Goal: Information Seeking & Learning: Learn about a topic

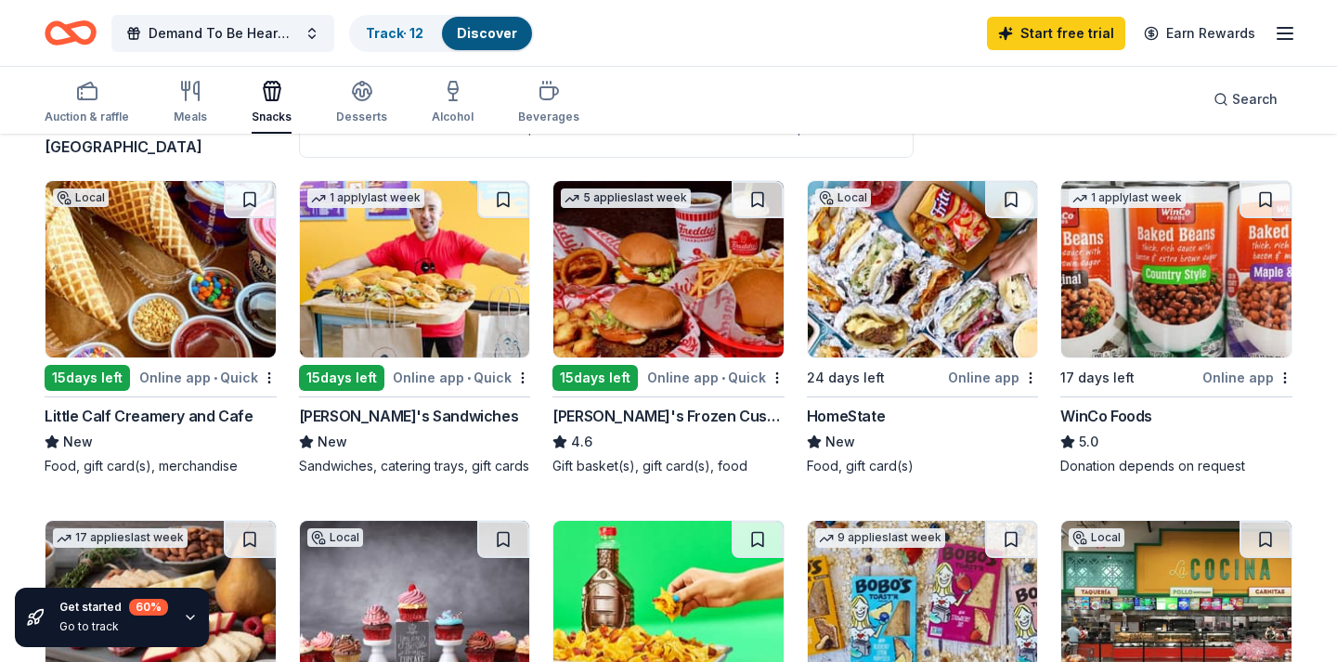
scroll to position [50, 0]
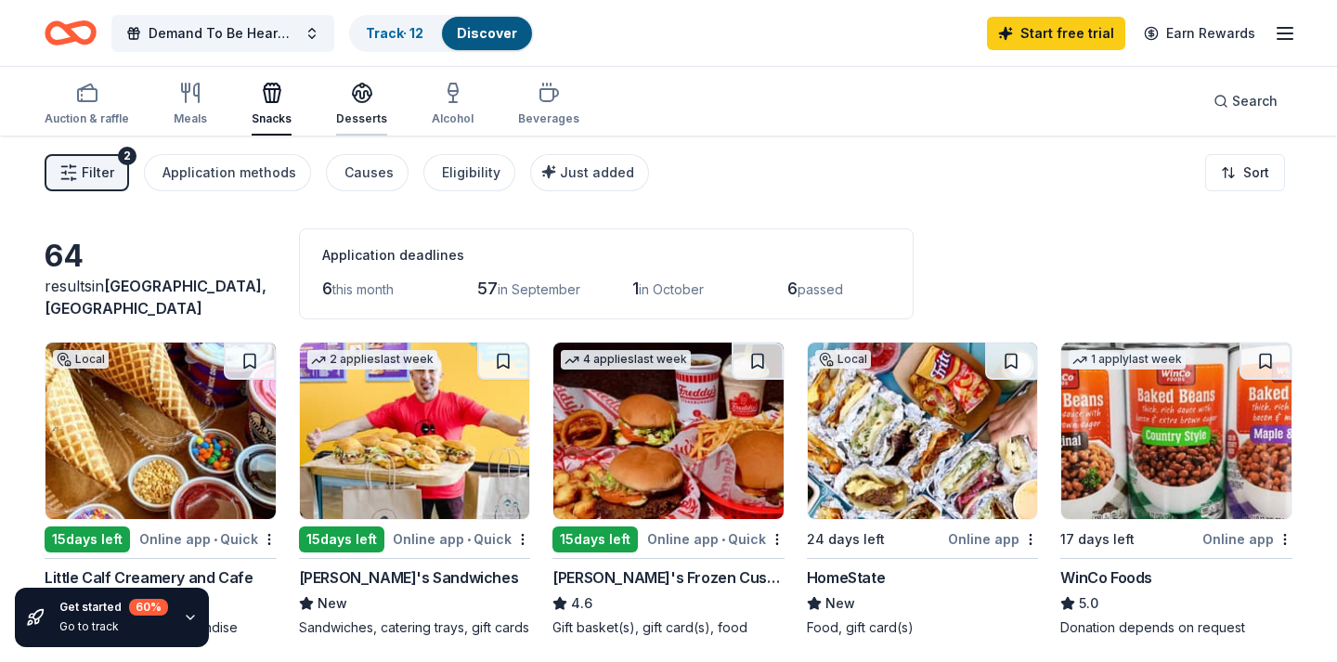
click at [366, 102] on icon "button" at bounding box center [362, 93] width 22 height 22
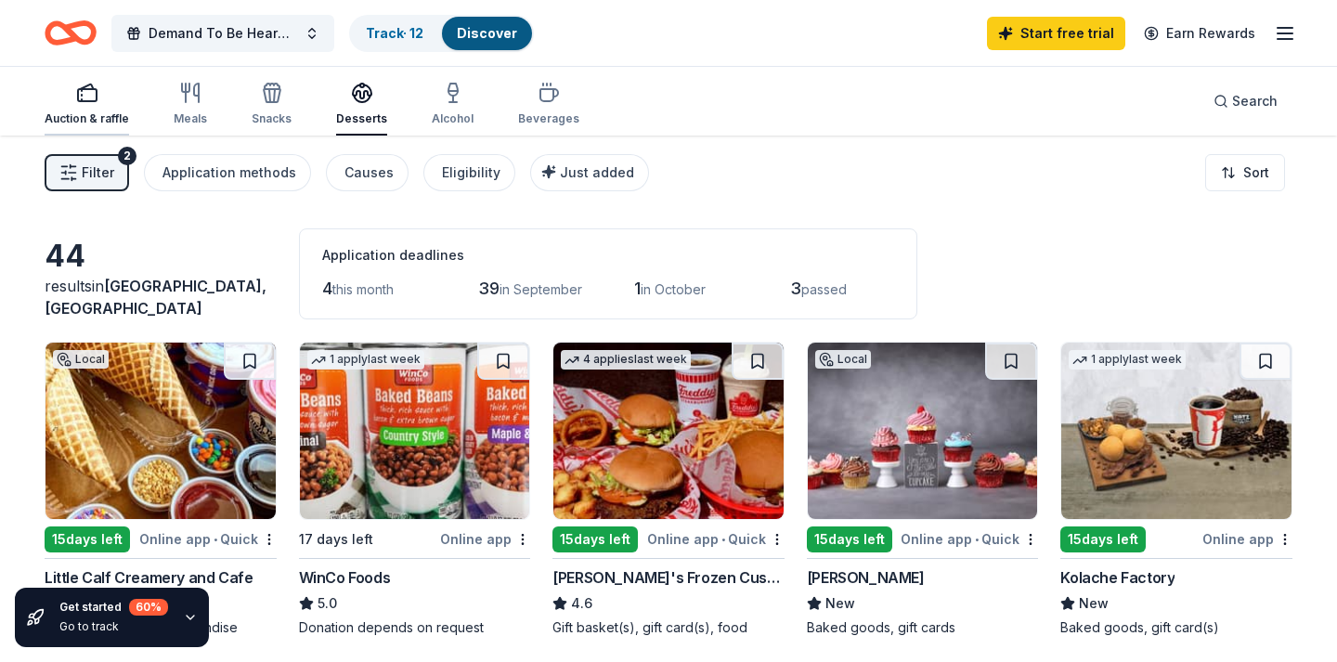
click at [97, 110] on div "Auction & raffle" at bounding box center [87, 104] width 84 height 45
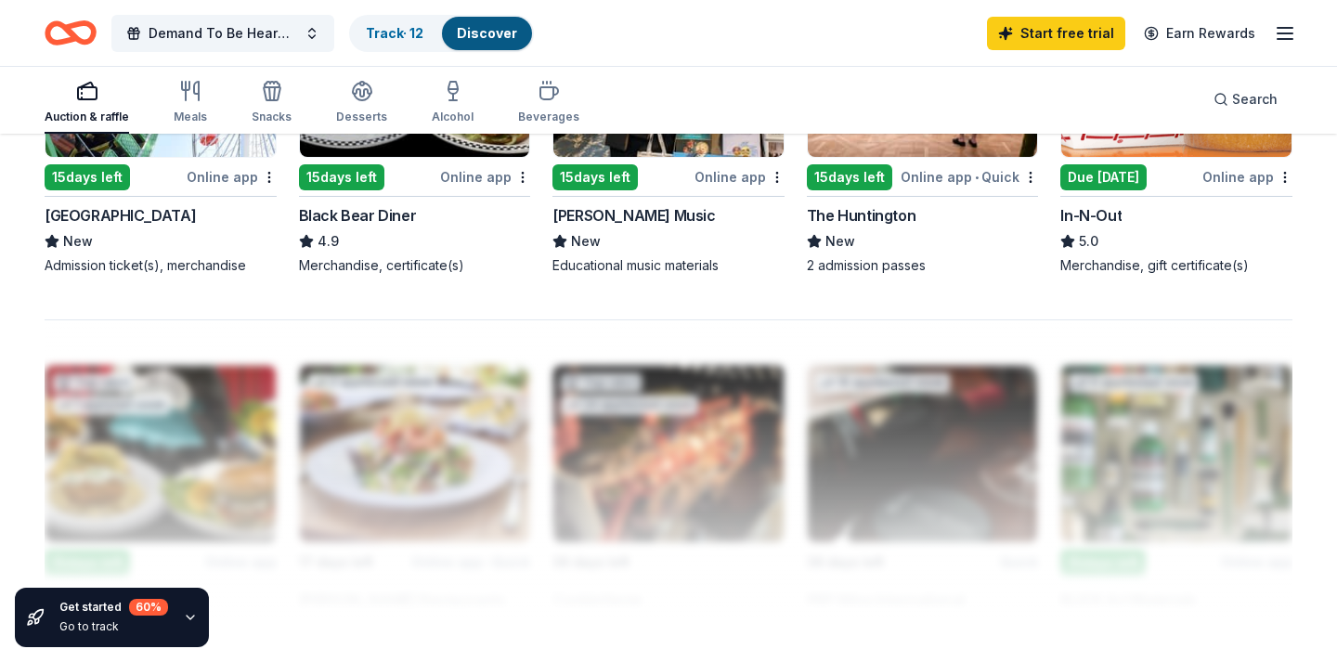
scroll to position [1433, 0]
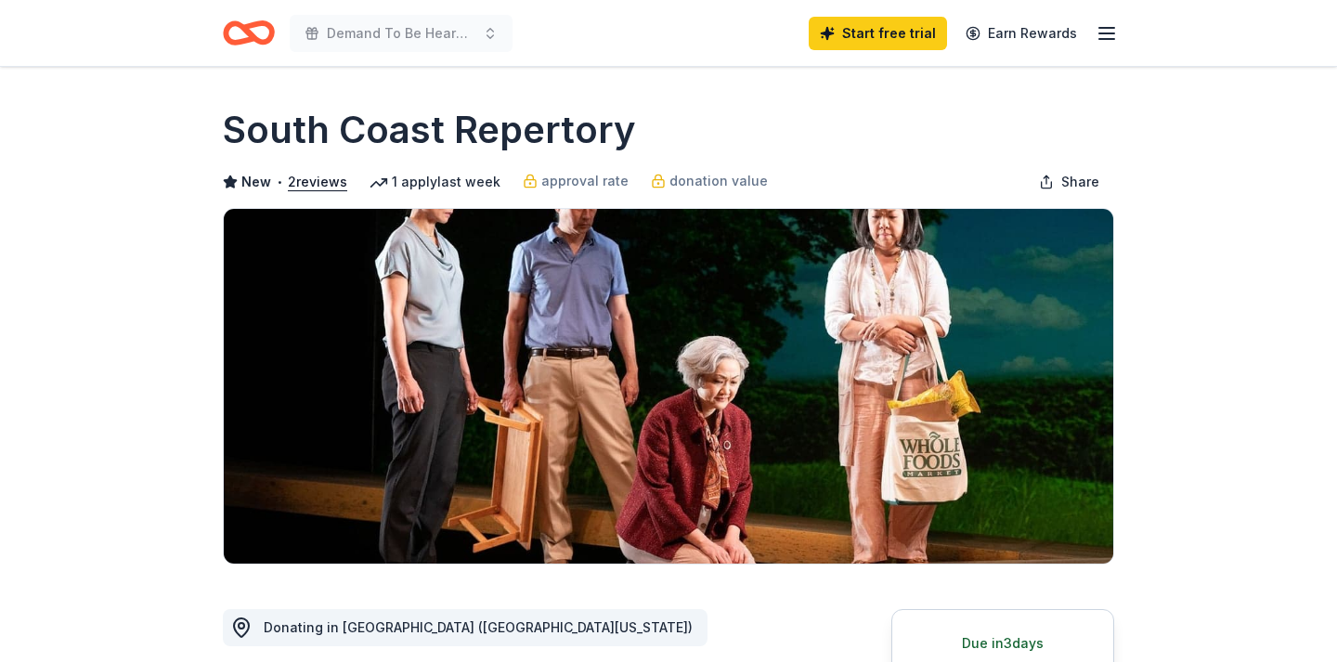
scroll to position [239, 0]
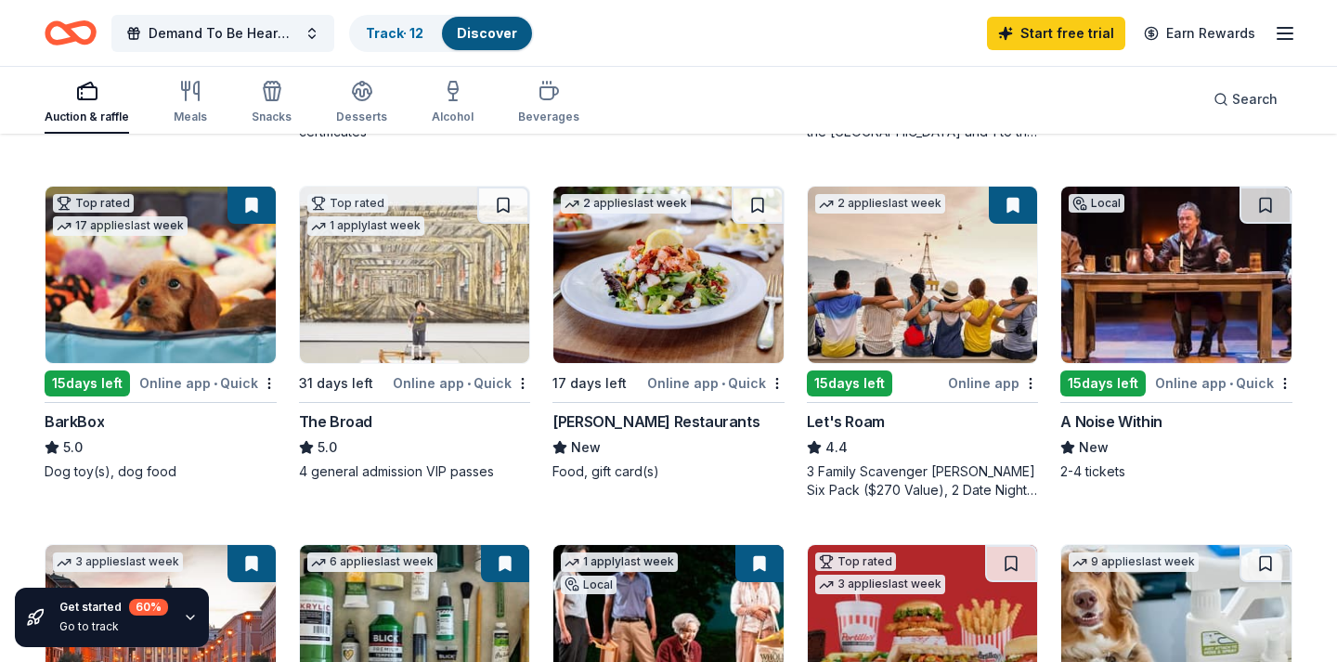
scroll to position [516, 0]
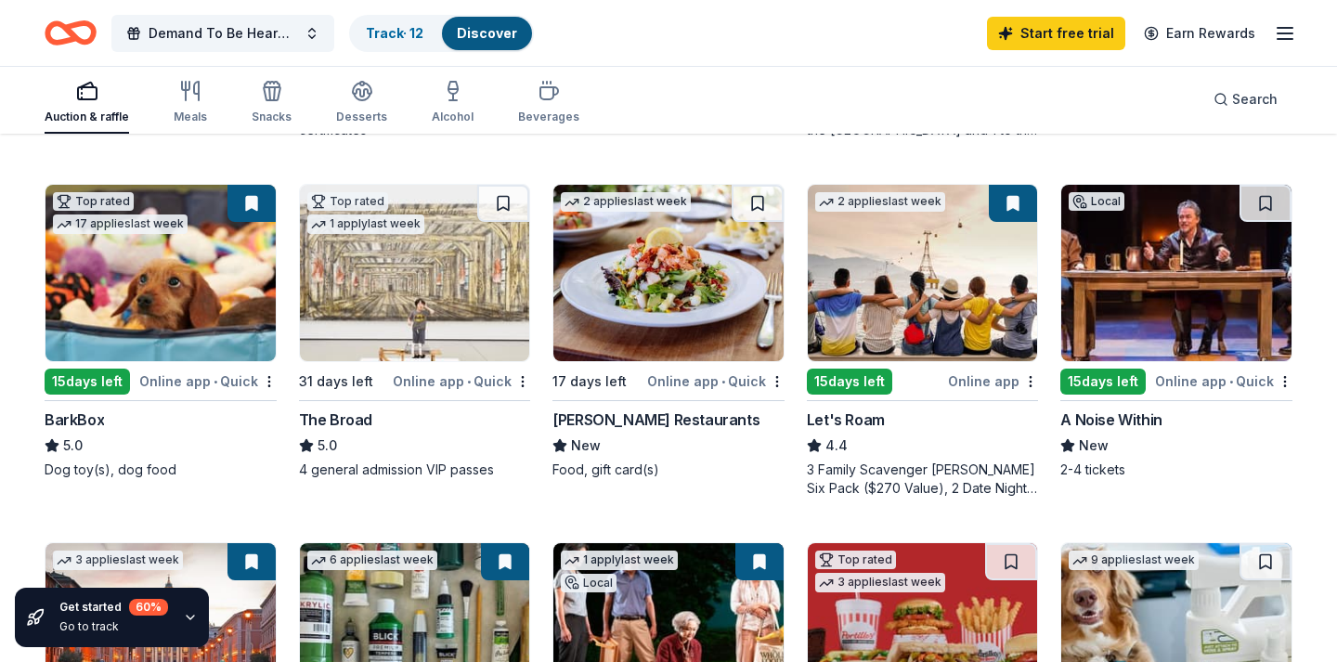
click at [69, 413] on div "BarkBox" at bounding box center [74, 419] width 59 height 22
